Goal: Find specific page/section: Find specific page/section

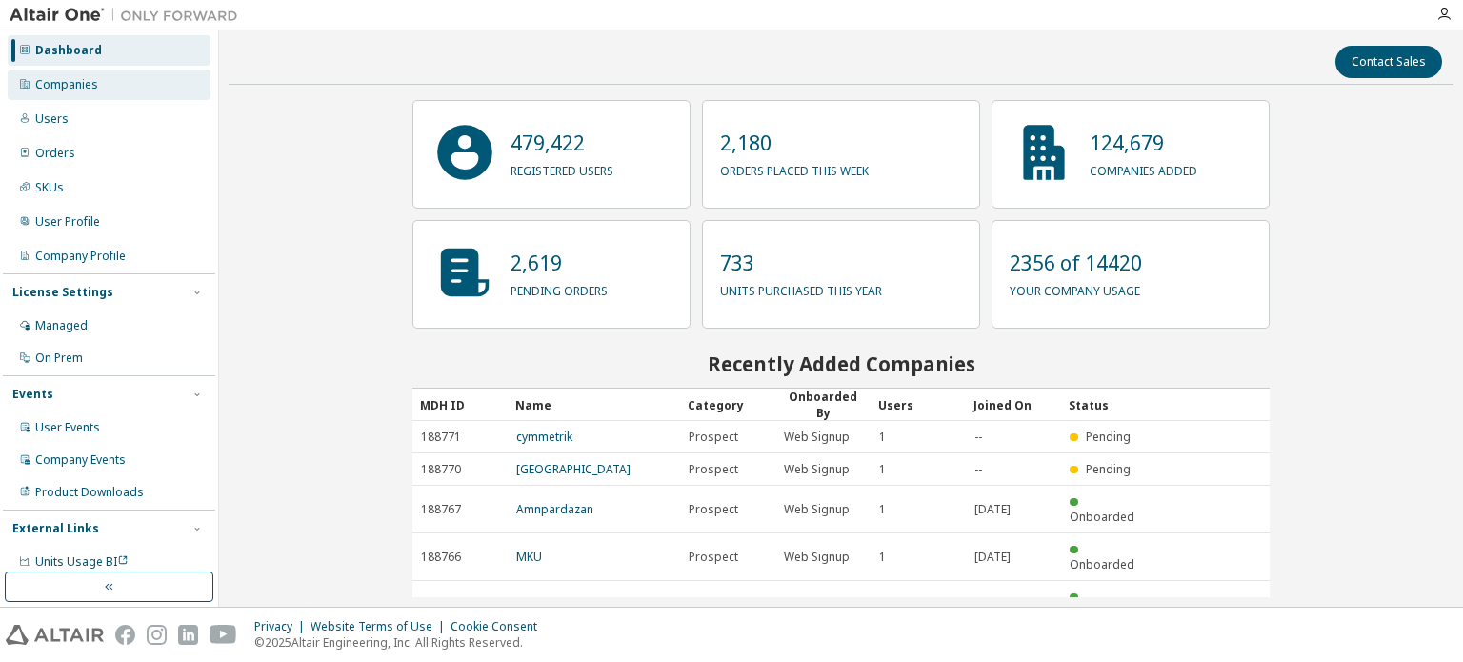
click at [48, 71] on div "Companies" at bounding box center [109, 85] width 203 height 30
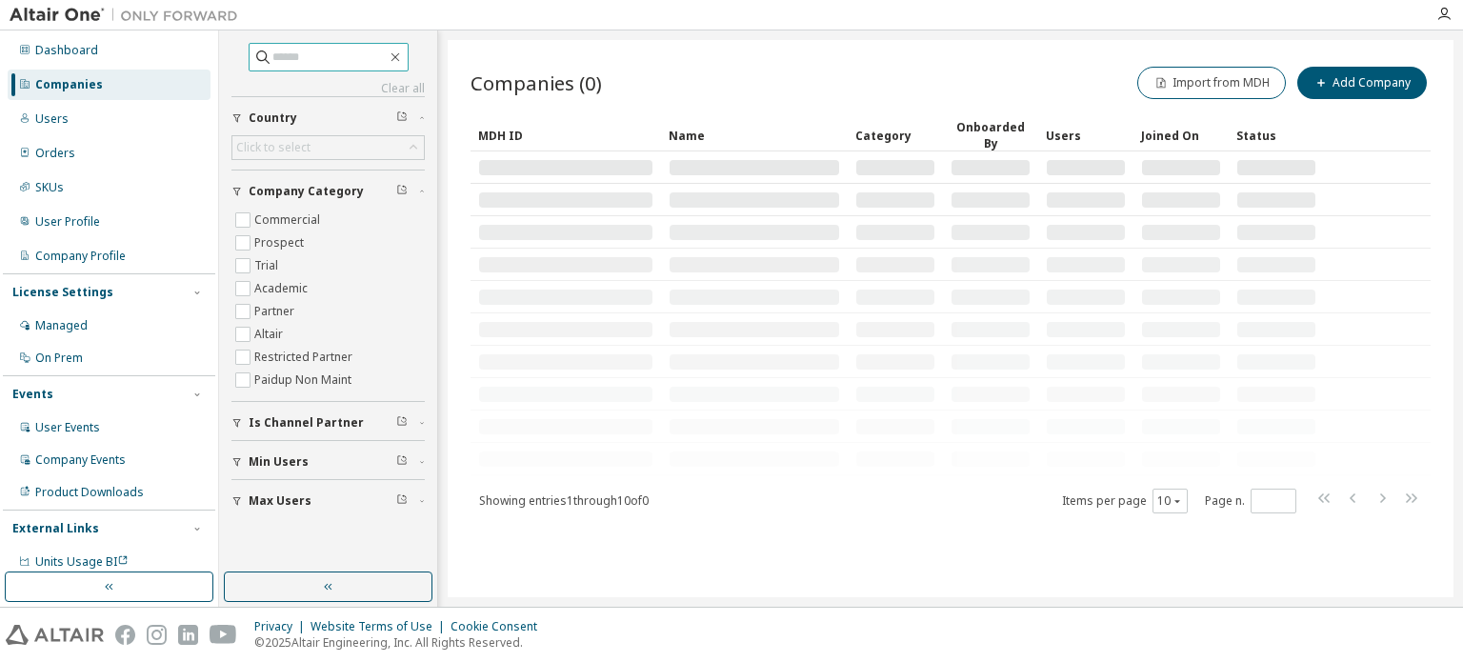
click at [356, 62] on input "text" at bounding box center [329, 57] width 114 height 19
type input "*********"
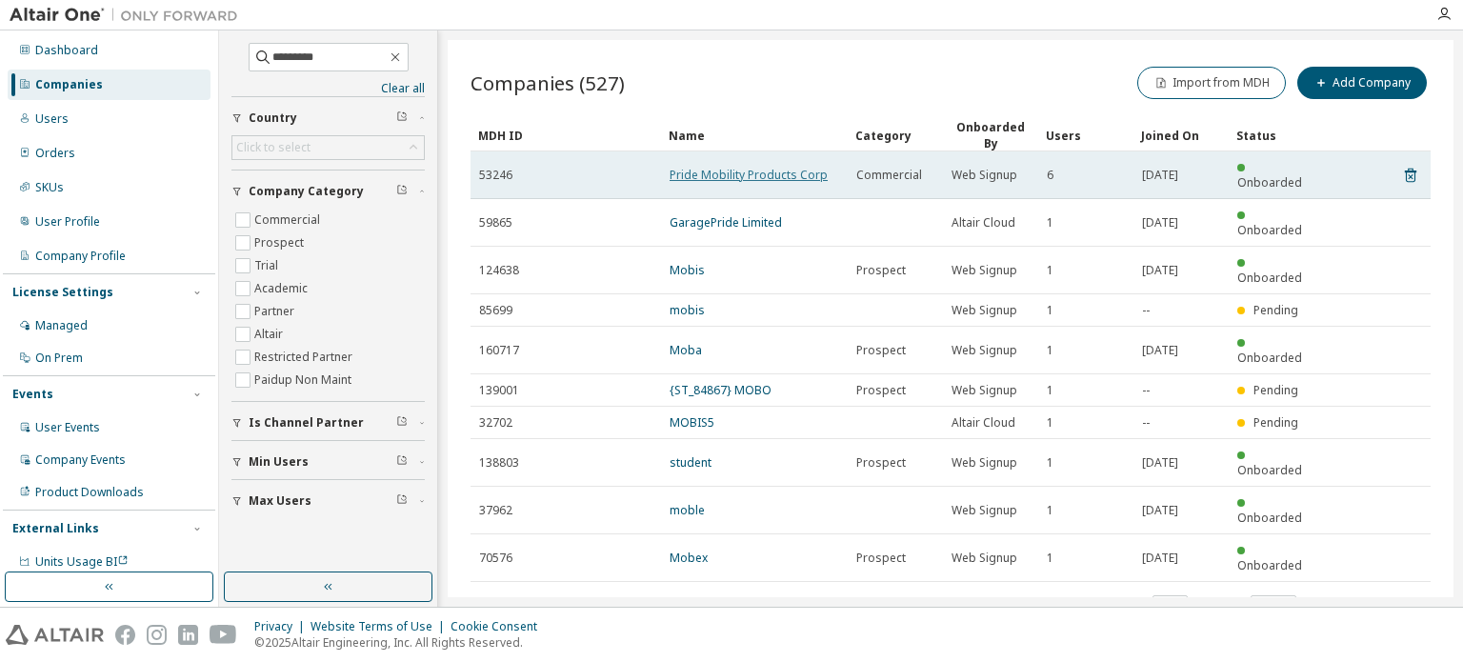
click at [769, 167] on link "Pride Mobility Products Corp" at bounding box center [748, 175] width 158 height 16
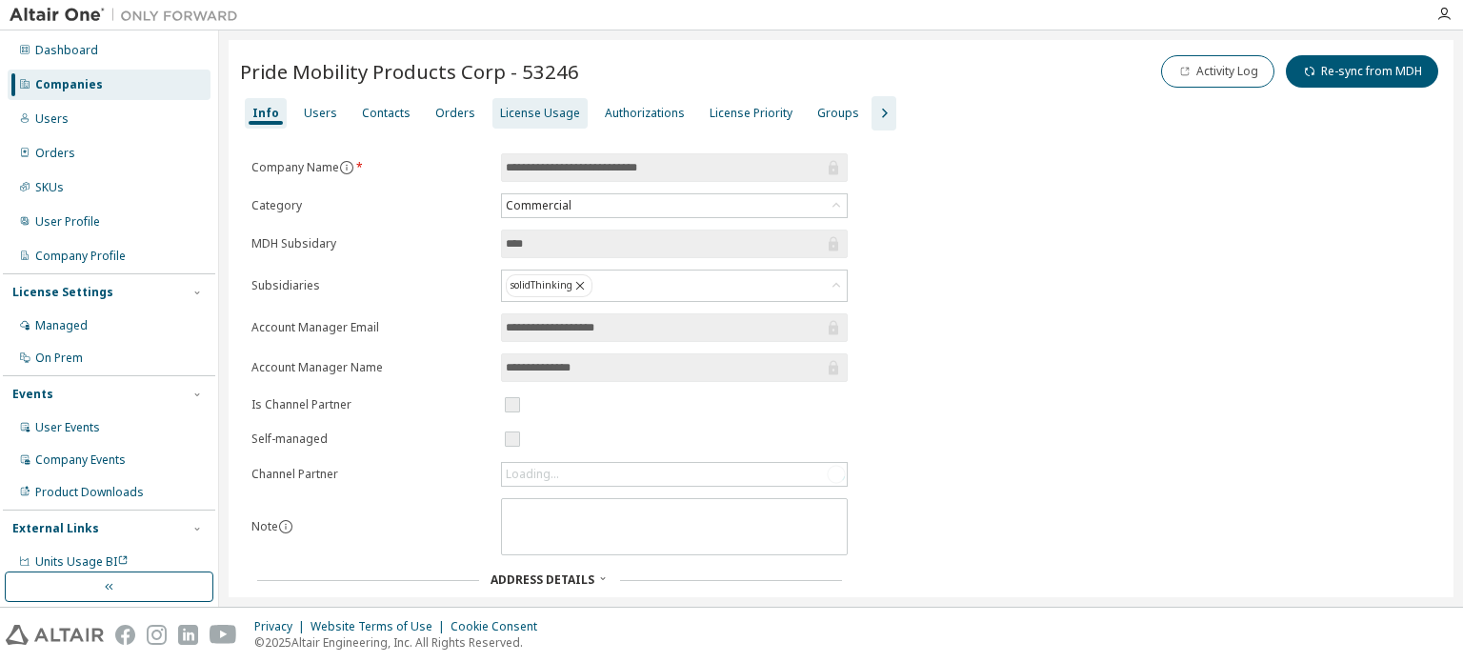
click at [512, 114] on div "License Usage" at bounding box center [540, 113] width 80 height 15
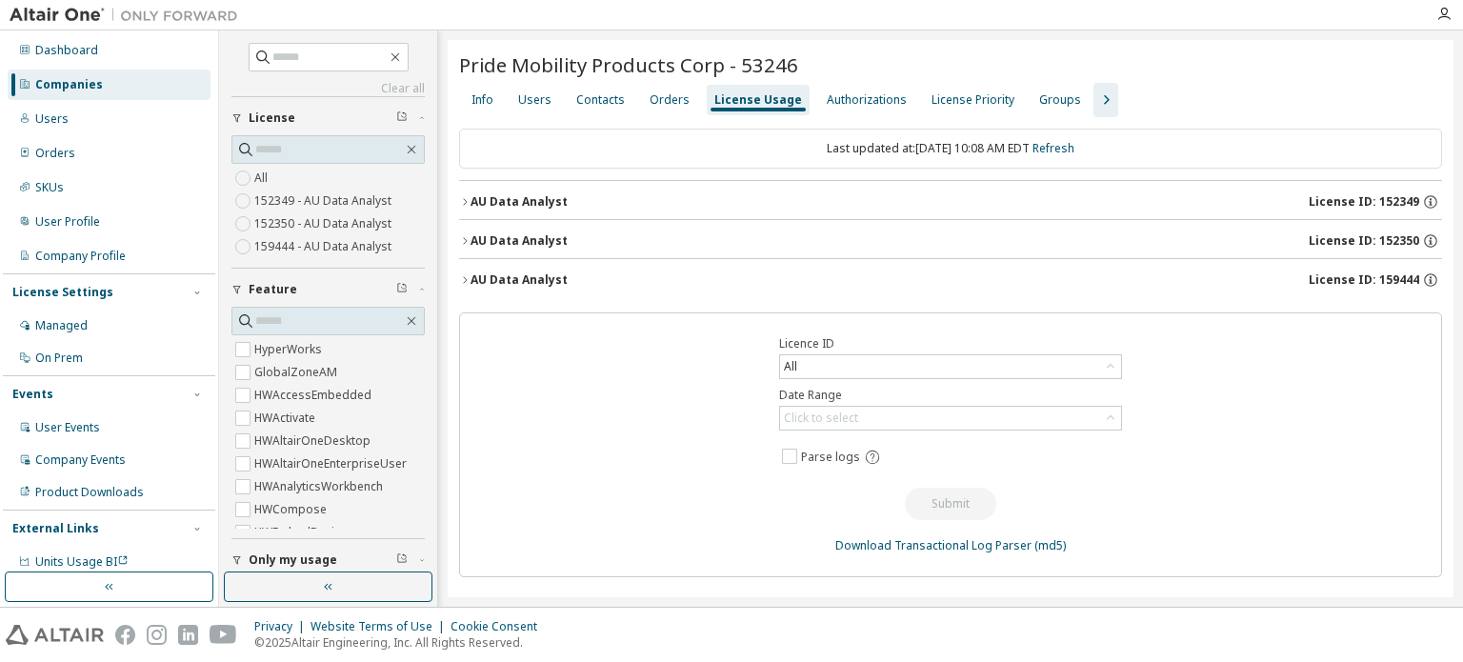
click at [1295, 550] on div "Licence ID All Date Range Click to select Parse logs Submit Download Transactio…" at bounding box center [950, 444] width 983 height 265
click at [1039, 94] on div "Groups" at bounding box center [1060, 99] width 42 height 15
